Goal: Information Seeking & Learning: Find specific fact

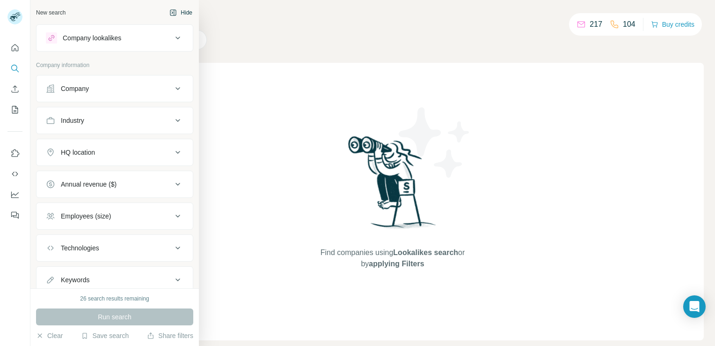
click at [169, 14] on icon "button" at bounding box center [172, 12] width 7 height 7
click at [179, 13] on button "Hide" at bounding box center [181, 13] width 36 height 14
click at [61, 85] on div "Company" at bounding box center [75, 88] width 28 height 9
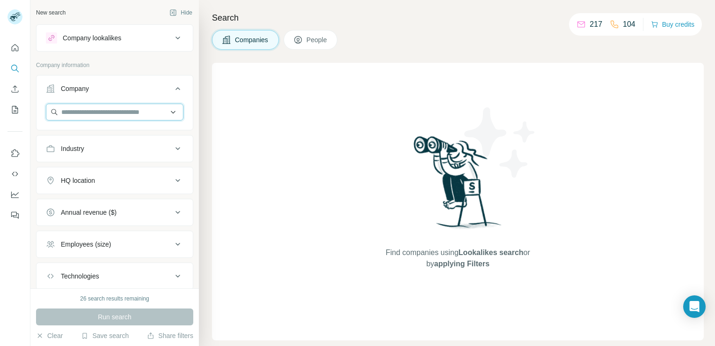
click at [81, 109] on input "text" at bounding box center [115, 111] width 138 height 17
paste input "**********"
type input "**********"
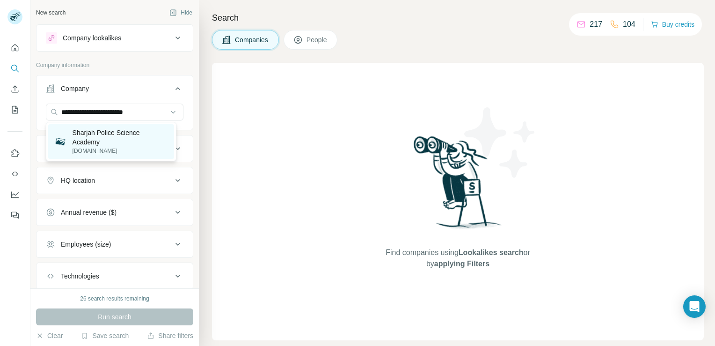
click at [88, 147] on p "[DOMAIN_NAME]" at bounding box center [121, 151] width 96 height 8
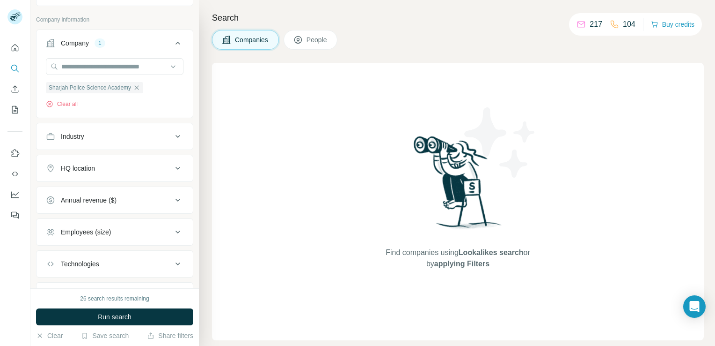
scroll to position [47, 0]
click at [115, 132] on div "Industry" at bounding box center [109, 134] width 126 height 9
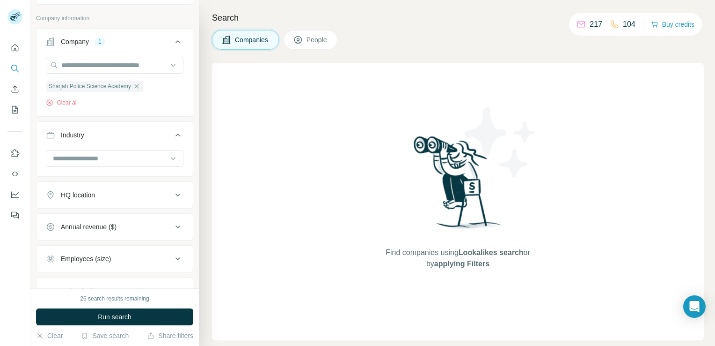
click at [115, 132] on div "Industry" at bounding box center [109, 134] width 126 height 9
click at [120, 172] on button "HQ location" at bounding box center [115, 166] width 156 height 22
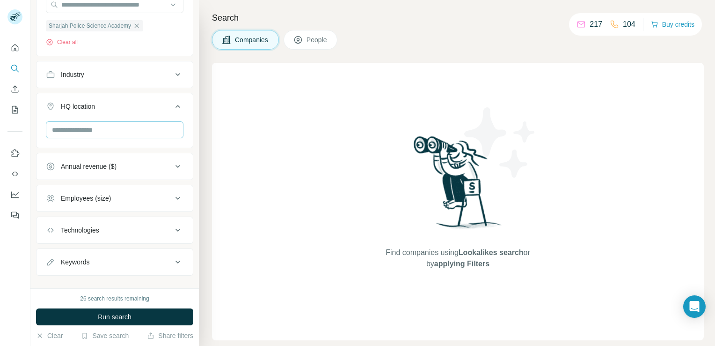
scroll to position [119, 0]
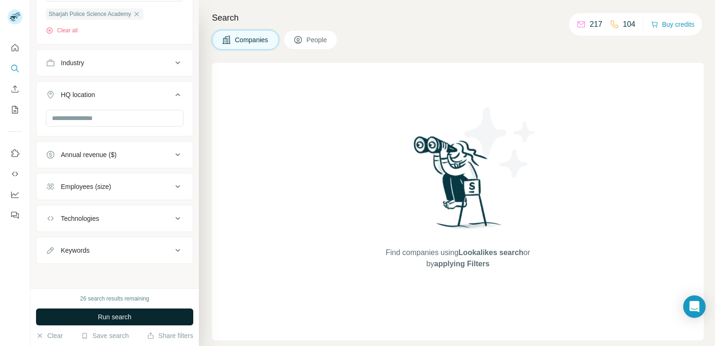
click at [109, 323] on button "Run search" at bounding box center [114, 316] width 157 height 17
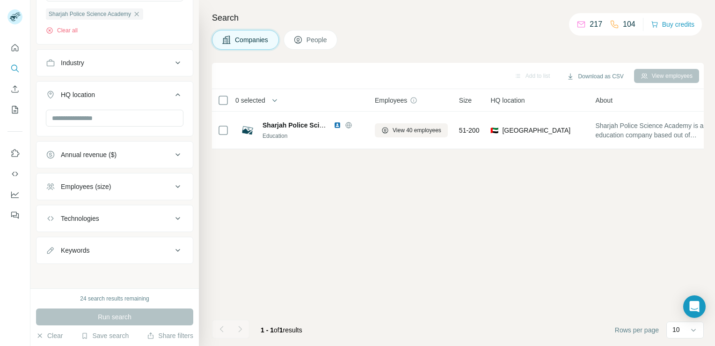
click at [144, 191] on button "Employees (size)" at bounding box center [115, 186] width 156 height 22
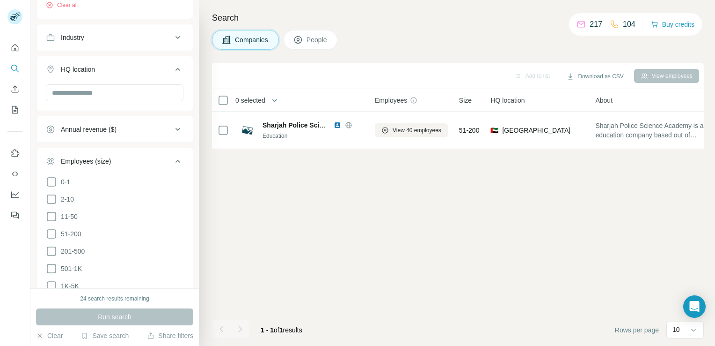
click at [172, 159] on icon at bounding box center [177, 160] width 11 height 11
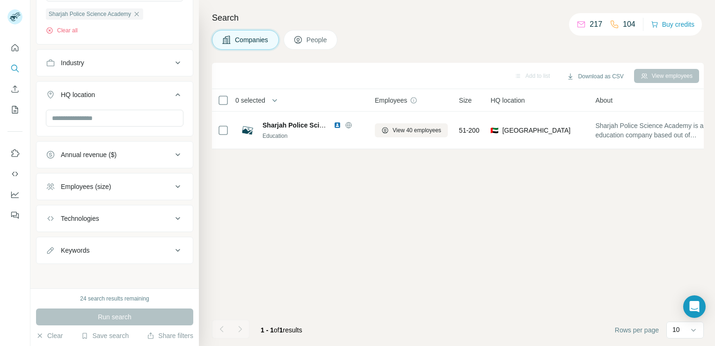
click at [149, 219] on div "Technologies" at bounding box center [109, 217] width 126 height 9
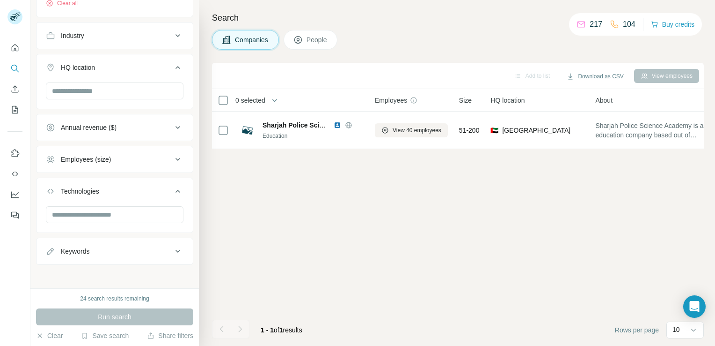
scroll to position [147, 0]
click at [172, 186] on icon at bounding box center [177, 189] width 11 height 11
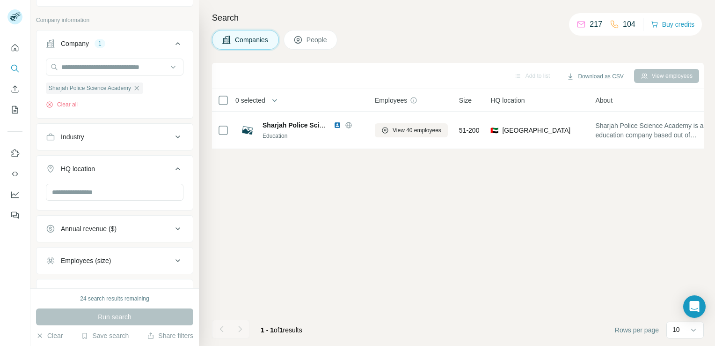
scroll to position [0, 0]
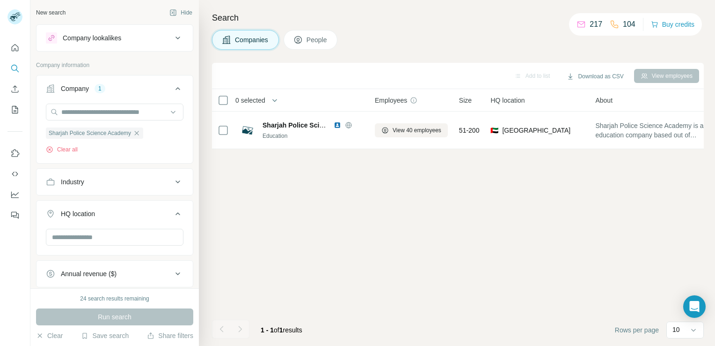
click at [150, 37] on div "Company lookalikes" at bounding box center [109, 37] width 126 height 11
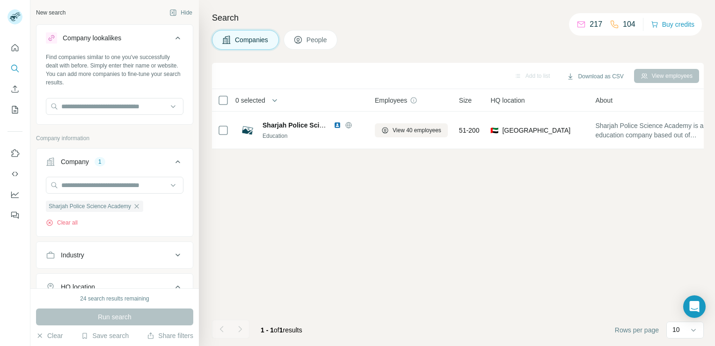
click at [150, 37] on div "Company lookalikes" at bounding box center [109, 37] width 126 height 11
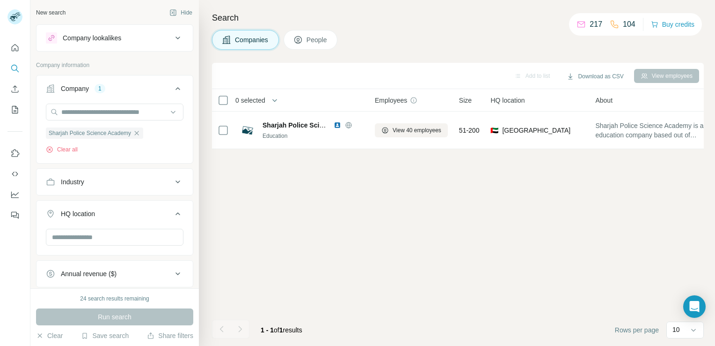
click at [172, 214] on icon at bounding box center [177, 213] width 11 height 11
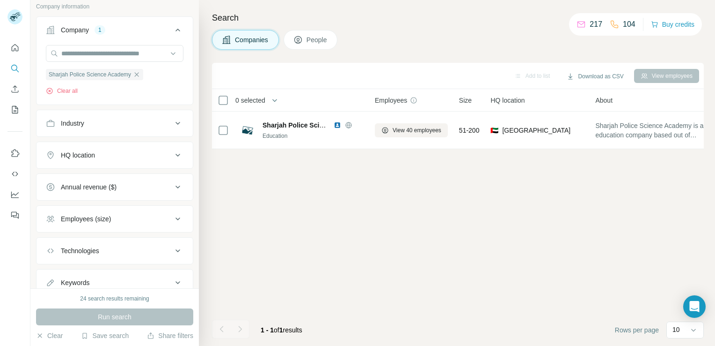
scroll to position [91, 0]
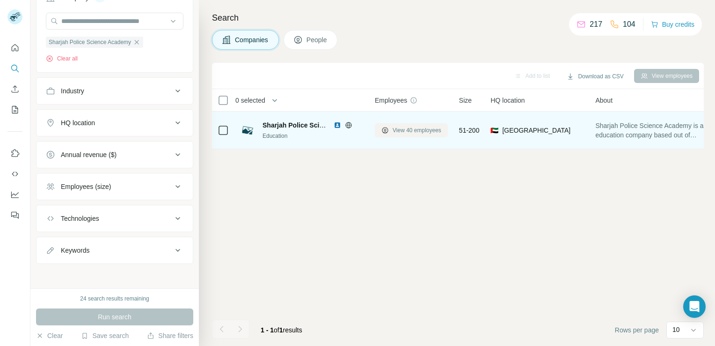
click at [425, 129] on span "View 40 employees" at bounding box center [417, 130] width 49 height 8
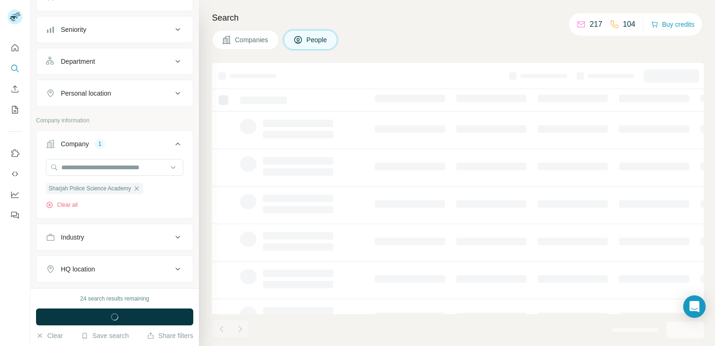
scroll to position [236, 0]
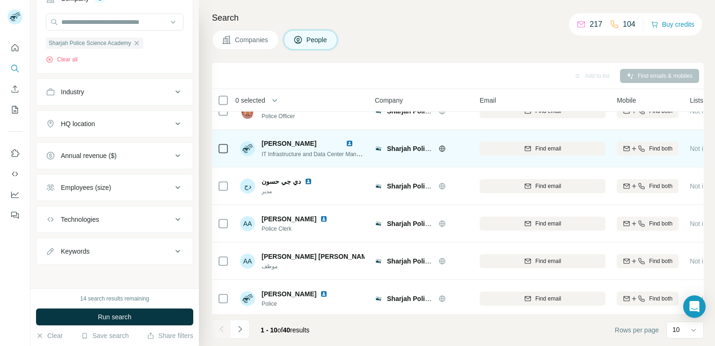
scroll to position [176, 0]
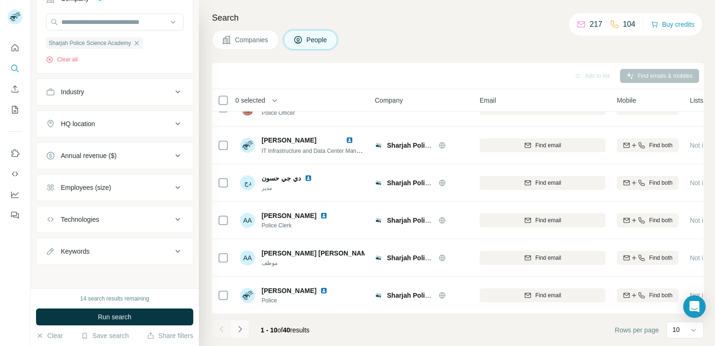
click at [239, 331] on icon "Navigate to next page" at bounding box center [239, 328] width 3 height 6
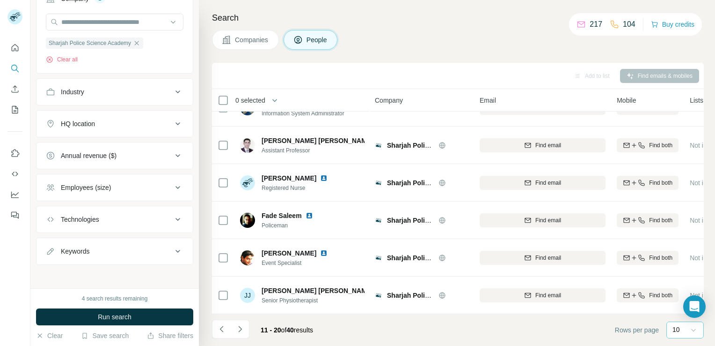
click at [693, 328] on icon at bounding box center [693, 329] width 9 height 9
click at [679, 289] on p "20" at bounding box center [678, 291] width 7 height 9
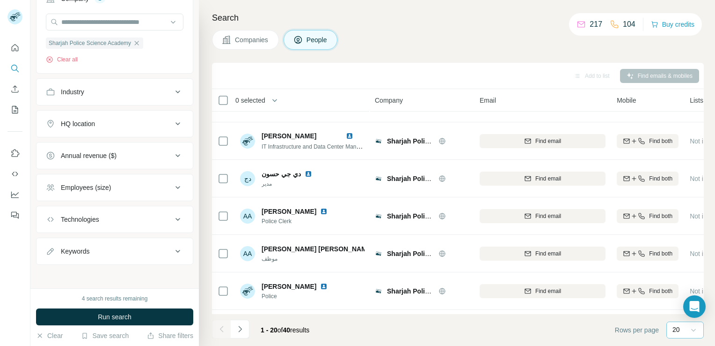
click at [686, 333] on div "20" at bounding box center [684, 328] width 23 height 9
click at [679, 272] on p "40" at bounding box center [678, 274] width 7 height 9
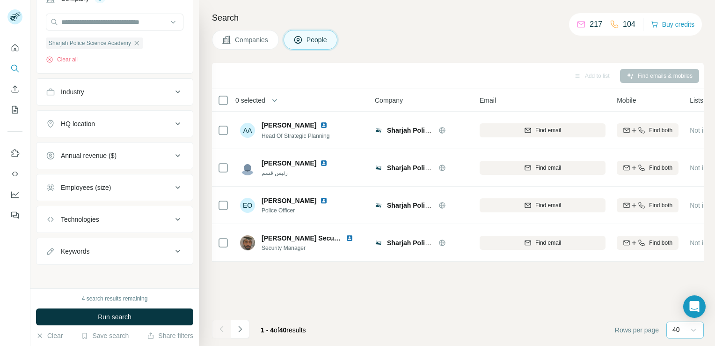
click at [697, 331] on icon at bounding box center [693, 329] width 9 height 9
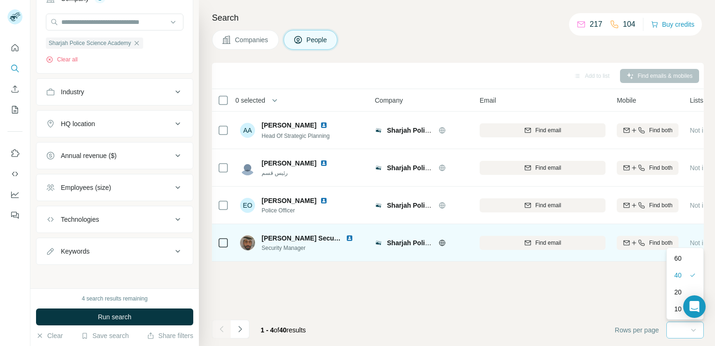
click at [687, 259] on div "60" at bounding box center [686, 257] width 22 height 9
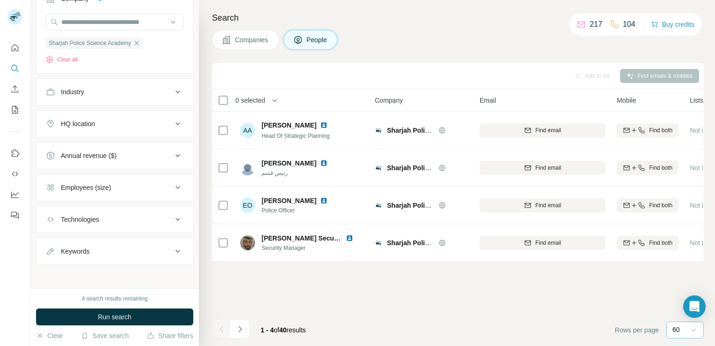
click at [691, 331] on icon at bounding box center [693, 329] width 9 height 9
click at [678, 311] on p "10" at bounding box center [678, 308] width 7 height 9
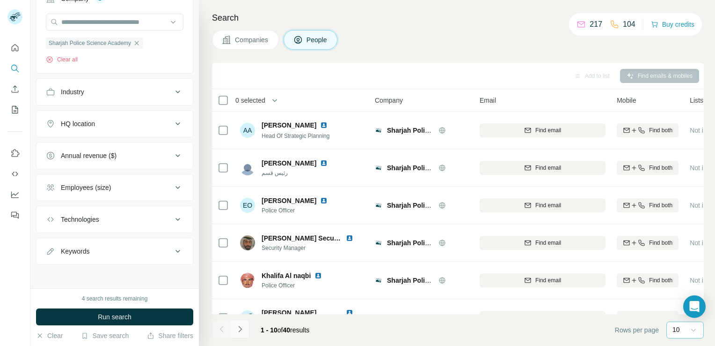
click at [244, 329] on button "Navigate to next page" at bounding box center [240, 328] width 19 height 19
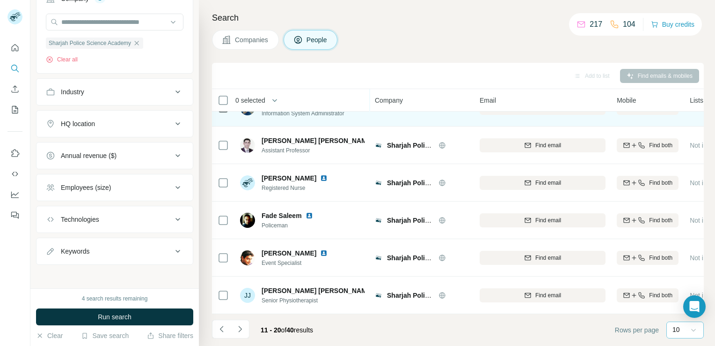
scroll to position [176, 0]
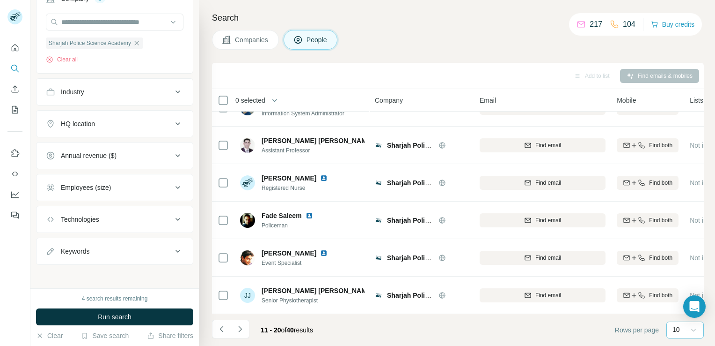
click at [238, 336] on button "Navigate to next page" at bounding box center [240, 328] width 19 height 19
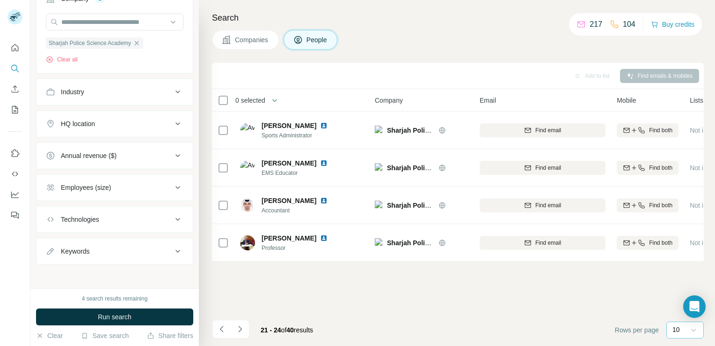
scroll to position [0, 0]
click at [51, 59] on icon "button" at bounding box center [49, 59] width 7 height 7
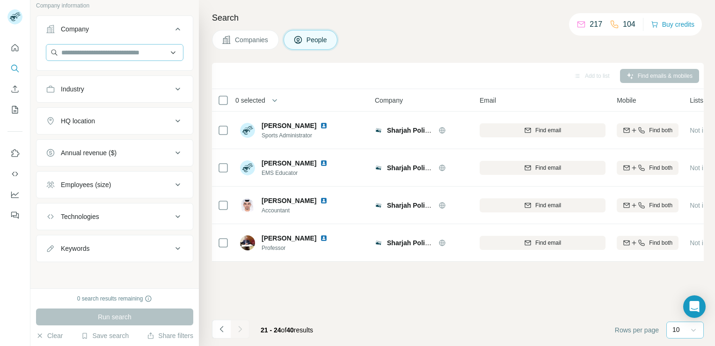
scroll to position [203, 0]
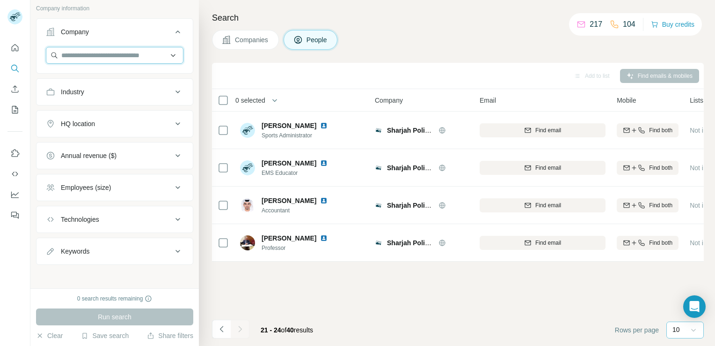
click at [121, 56] on input "text" at bounding box center [115, 55] width 138 height 17
paste input "**********"
type input "**********"
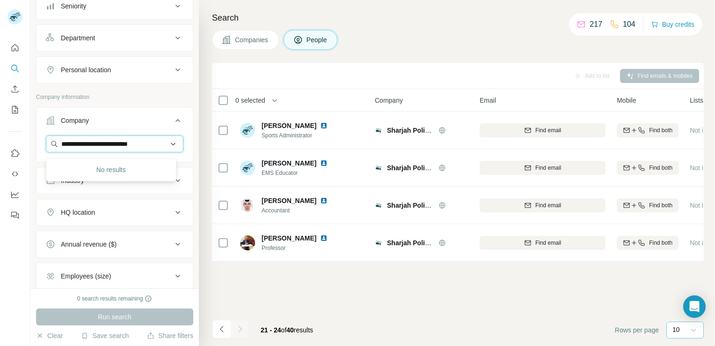
scroll to position [109, 0]
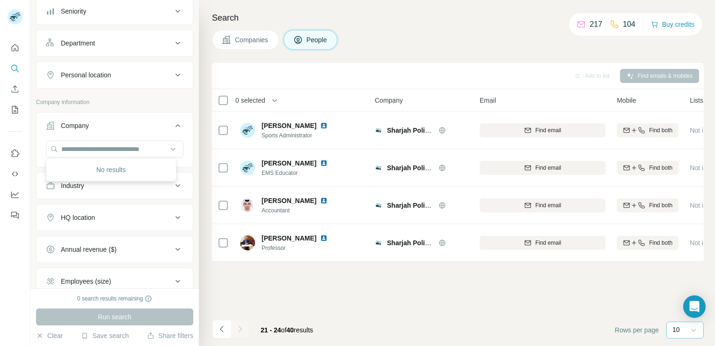
click at [118, 100] on p "Company information" at bounding box center [114, 102] width 157 height 8
click at [124, 143] on input "text" at bounding box center [115, 148] width 138 height 17
paste input "**********"
click at [139, 148] on input "**********" at bounding box center [115, 148] width 138 height 17
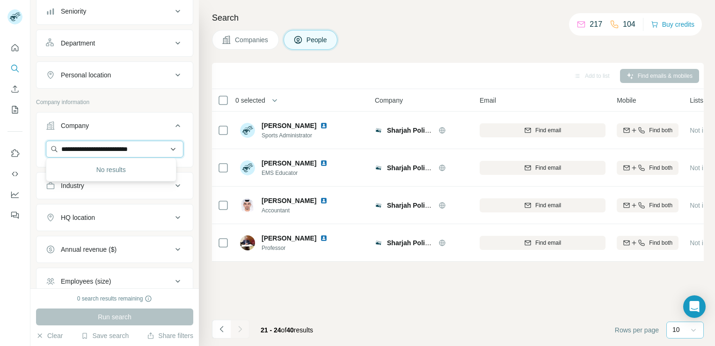
click at [139, 148] on input "**********" at bounding box center [115, 148] width 138 height 17
paste input "******"
type input "**********"
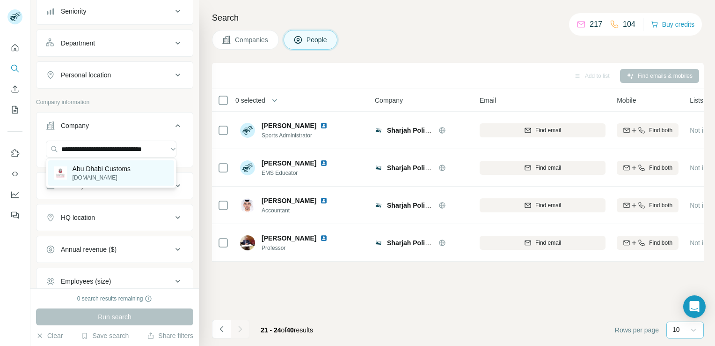
scroll to position [0, 0]
click at [123, 173] on p "[DOMAIN_NAME]" at bounding box center [102, 177] width 59 height 8
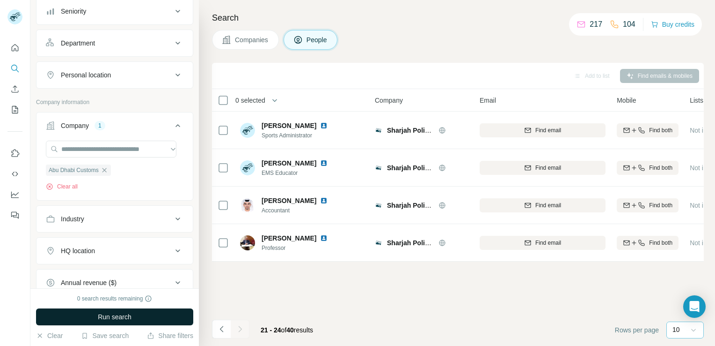
click at [92, 316] on button "Run search" at bounding box center [114, 316] width 157 height 17
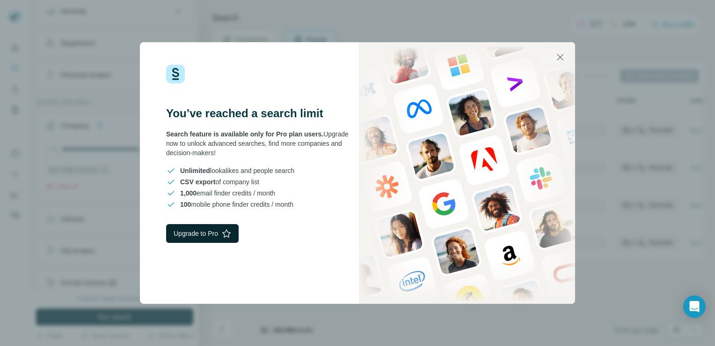
click at [193, 229] on button "Upgrade to Pro" at bounding box center [202, 233] width 73 height 19
click at [561, 61] on icon "button" at bounding box center [560, 56] width 11 height 11
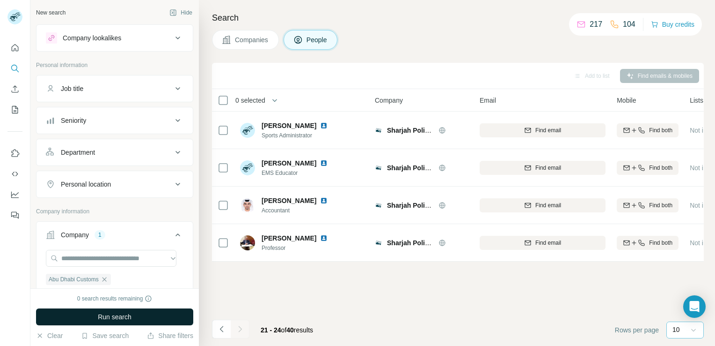
click at [114, 314] on span "Run search" at bounding box center [115, 316] width 34 height 9
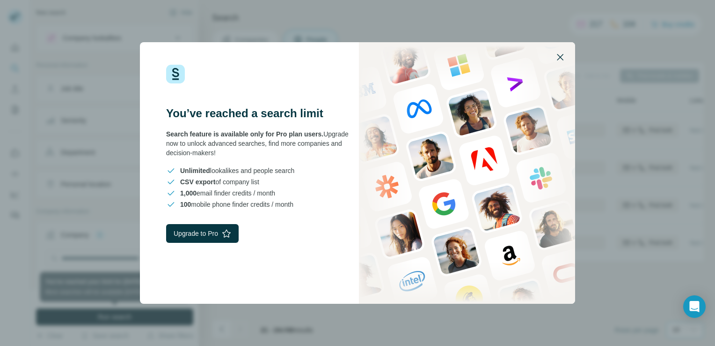
click at [561, 58] on icon "button" at bounding box center [560, 57] width 7 height 7
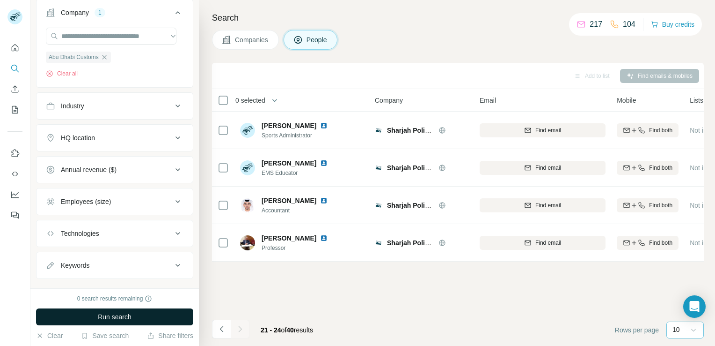
scroll to position [236, 0]
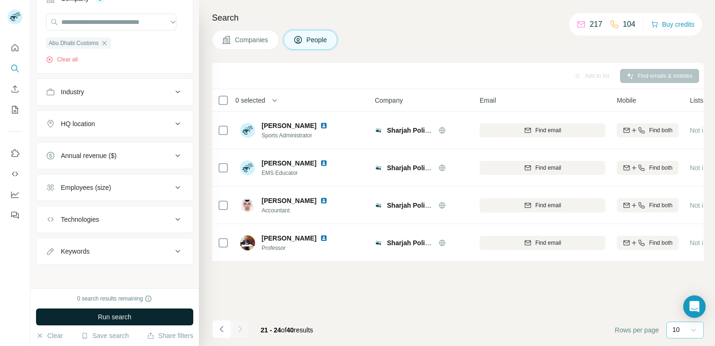
click at [108, 313] on span "Run search" at bounding box center [115, 316] width 34 height 9
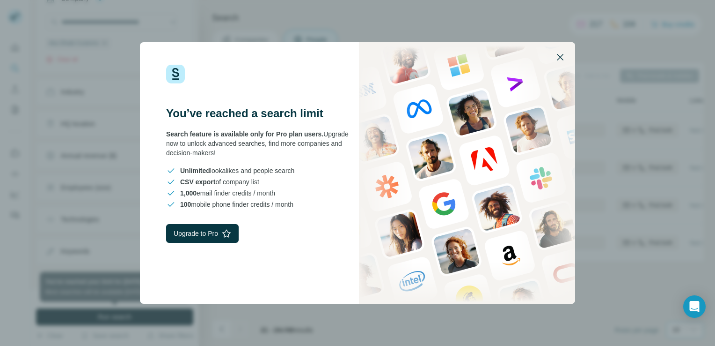
click at [557, 62] on icon "button" at bounding box center [560, 56] width 11 height 11
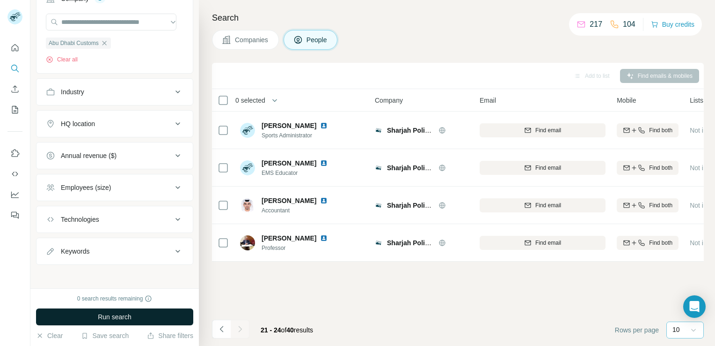
click at [135, 313] on button "Run search" at bounding box center [114, 316] width 157 height 17
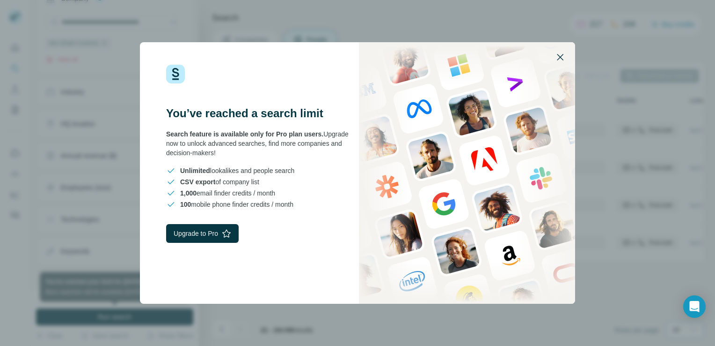
click at [556, 60] on icon "button" at bounding box center [560, 56] width 11 height 11
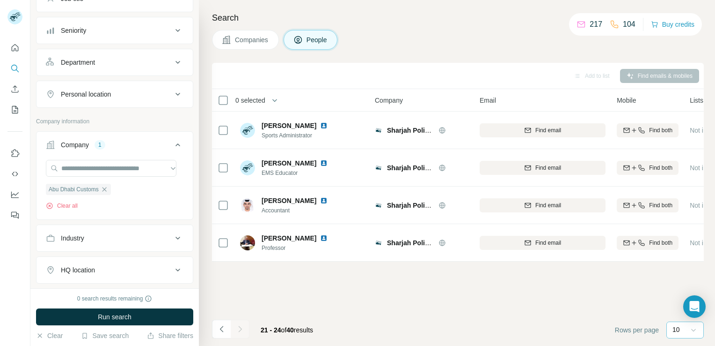
scroll to position [0, 0]
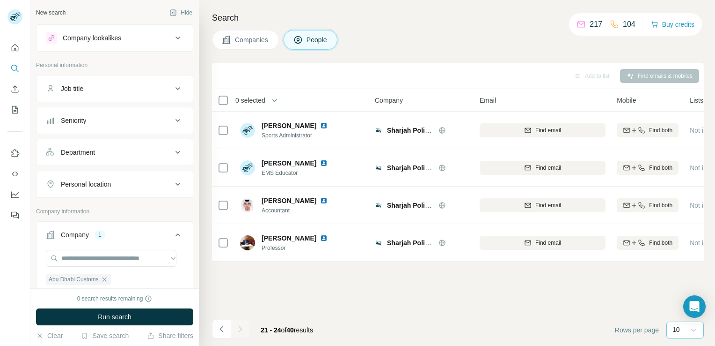
click at [156, 121] on div "Seniority" at bounding box center [109, 120] width 126 height 9
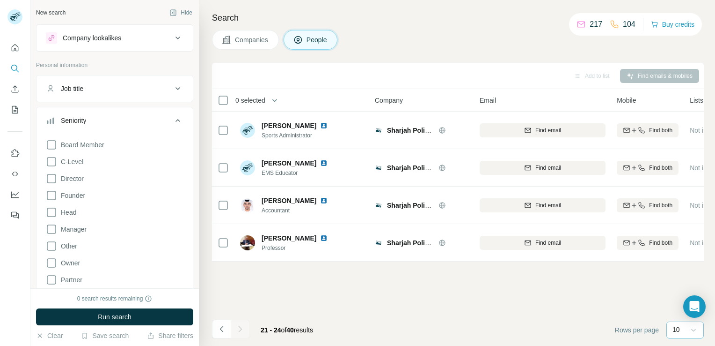
click at [172, 118] on icon at bounding box center [177, 120] width 11 height 11
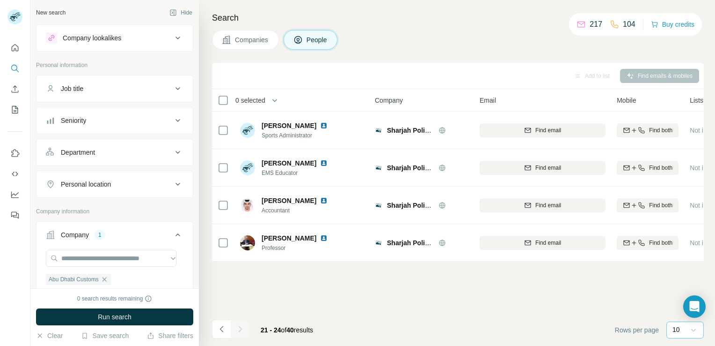
click at [172, 154] on icon at bounding box center [177, 152] width 11 height 11
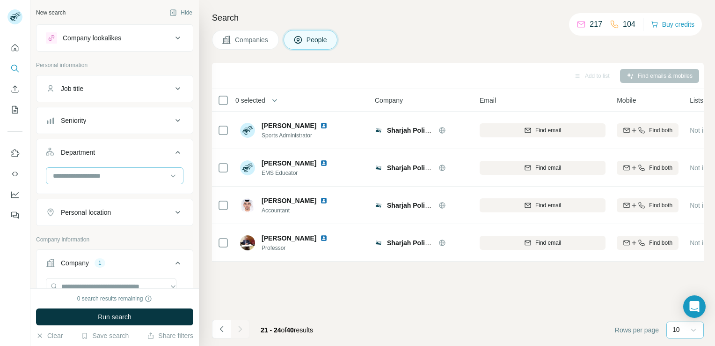
click at [147, 173] on input at bounding box center [110, 175] width 116 height 10
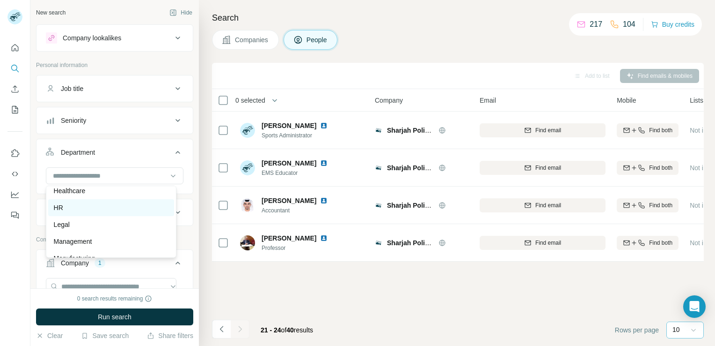
click at [60, 211] on p "HR" at bounding box center [58, 207] width 9 height 9
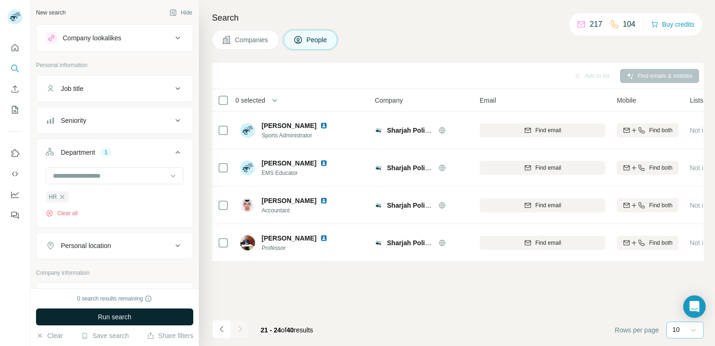
click at [100, 317] on span "Run search" at bounding box center [115, 316] width 34 height 9
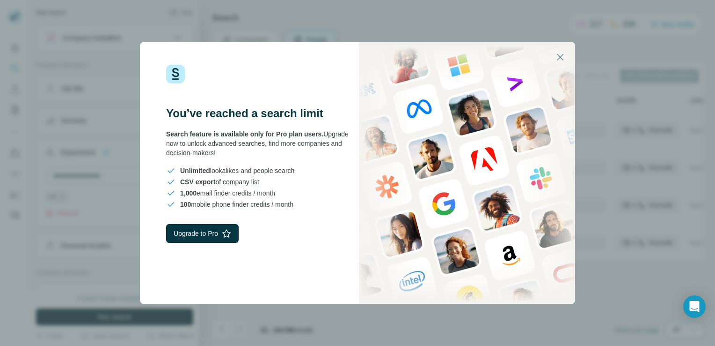
click at [612, 267] on div "You’ve reached a search limit Search feature is available only for Pro plan use…" at bounding box center [357, 173] width 715 height 346
